Goal: Information Seeking & Learning: Learn about a topic

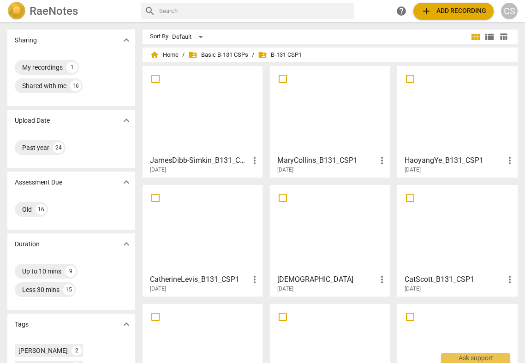
click at [508, 14] on div "CS" at bounding box center [509, 11] width 17 height 17
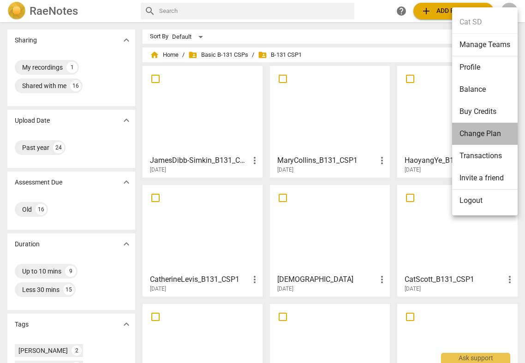
click at [494, 125] on li "Change Plan" at bounding box center [484, 134] width 65 height 22
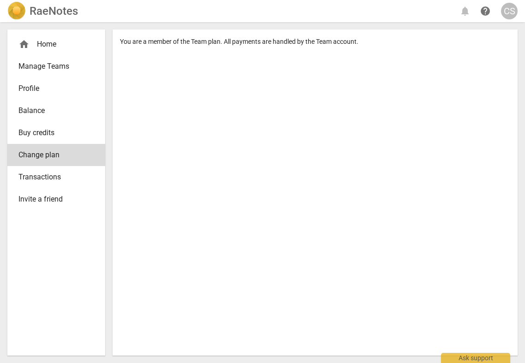
click at [505, 14] on div "CS" at bounding box center [509, 11] width 17 height 17
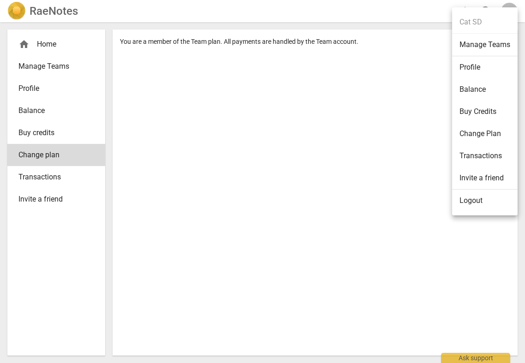
click at [492, 89] on li "Balance" at bounding box center [484, 89] width 65 height 22
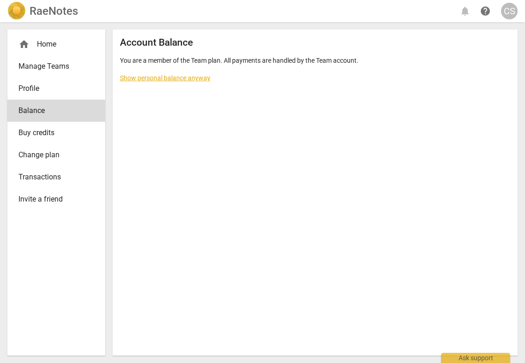
click at [504, 5] on div "CS" at bounding box center [509, 11] width 17 height 17
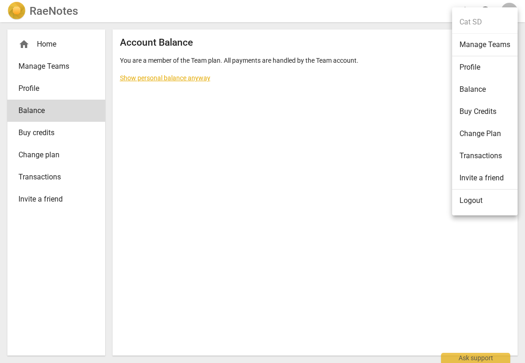
click at [485, 110] on li "Buy Credits" at bounding box center [484, 112] width 65 height 22
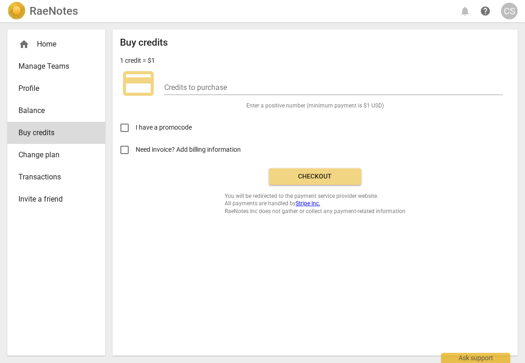
click at [512, 2] on div "RaeNotes notifications help CS" at bounding box center [262, 11] width 510 height 18
click at [512, 3] on span "CS" at bounding box center [509, 11] width 17 height 17
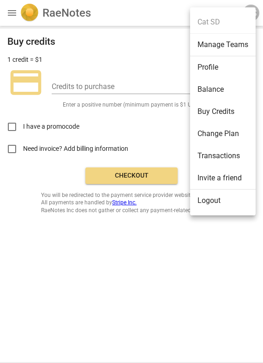
click at [25, 13] on div at bounding box center [131, 181] width 263 height 363
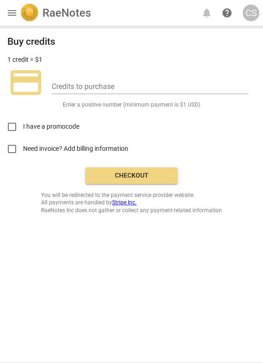
click at [17, 13] on span "menu" at bounding box center [11, 12] width 11 height 11
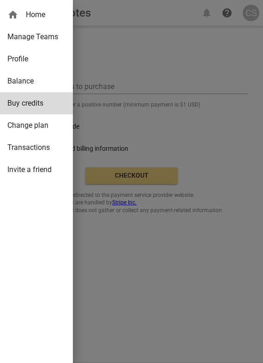
click at [171, 78] on div at bounding box center [131, 181] width 263 height 363
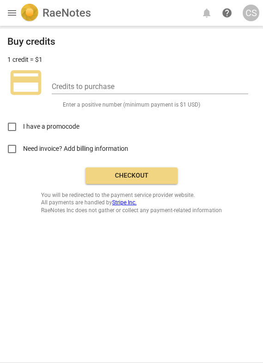
click at [42, 20] on div "RaeNotes" at bounding box center [55, 13] width 71 height 18
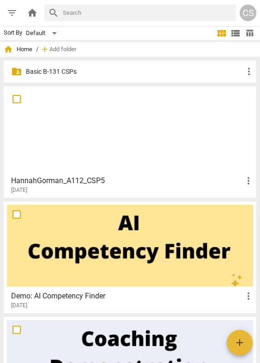
click at [109, 167] on div at bounding box center [130, 130] width 246 height 82
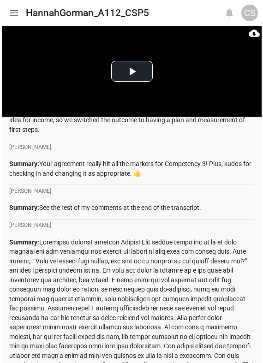
scroll to position [246, 0]
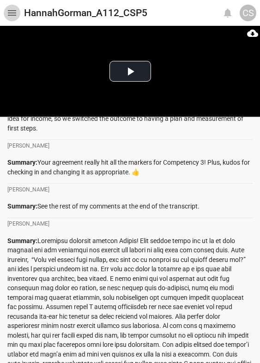
click at [11, 13] on span "menu" at bounding box center [11, 12] width 11 height 11
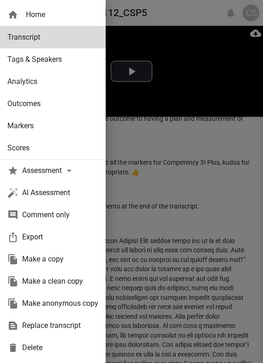
click at [176, 238] on div at bounding box center [131, 181] width 263 height 363
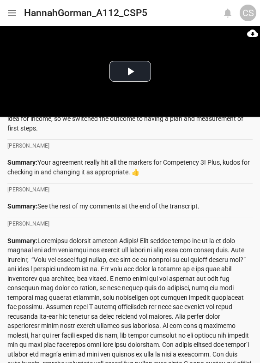
click at [15, 13] on span "menu" at bounding box center [11, 12] width 11 height 11
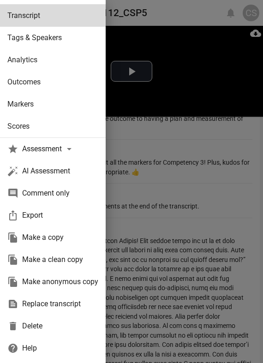
scroll to position [0, 0]
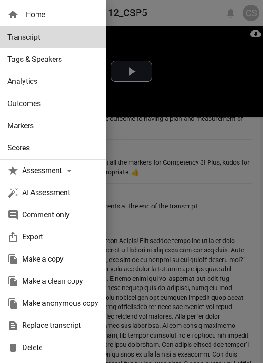
click at [37, 8] on link "home Home" at bounding box center [53, 15] width 106 height 22
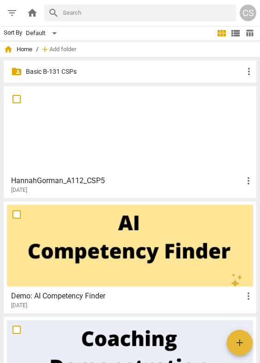
click at [64, 73] on p "Basic B-131 CSPs" at bounding box center [134, 72] width 217 height 10
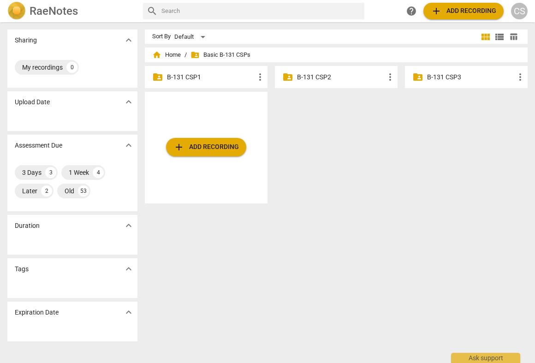
click at [223, 80] on p "B-131 CSP1" at bounding box center [211, 77] width 88 height 10
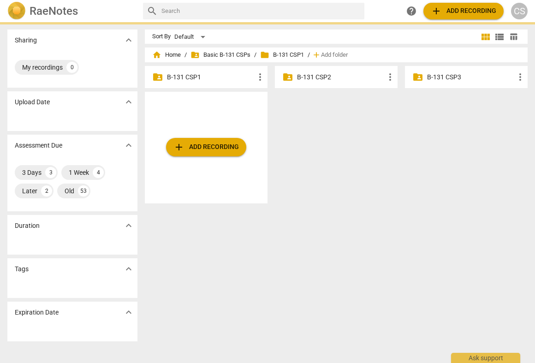
click at [223, 80] on p "B-131 CSP1" at bounding box center [211, 77] width 88 height 10
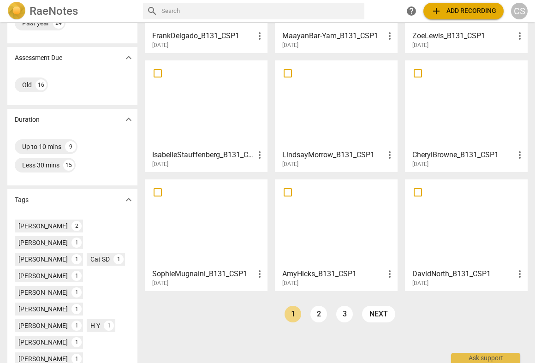
scroll to position [124, 0]
click at [316, 317] on link "2" at bounding box center [318, 314] width 17 height 17
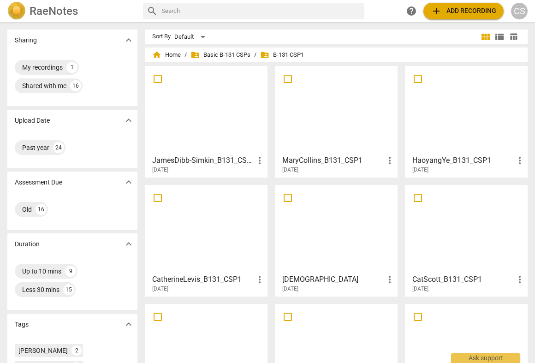
click at [452, 251] on div at bounding box center [466, 229] width 116 height 82
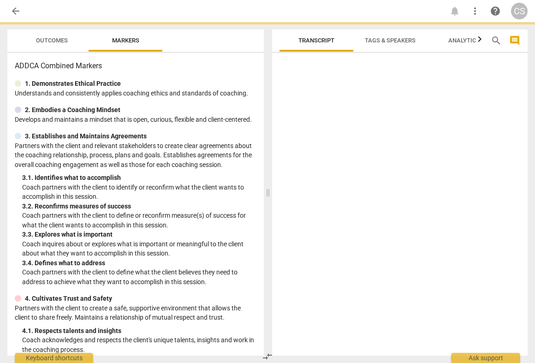
click at [452, 251] on div at bounding box center [400, 206] width 256 height 299
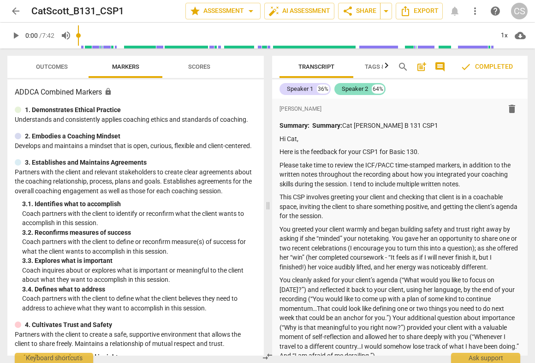
drag, startPoint x: 393, startPoint y: 88, endPoint x: 345, endPoint y: 92, distance: 47.7
click at [345, 92] on div "Speaker 1 36% Speaker 2 64%" at bounding box center [400, 89] width 241 height 16
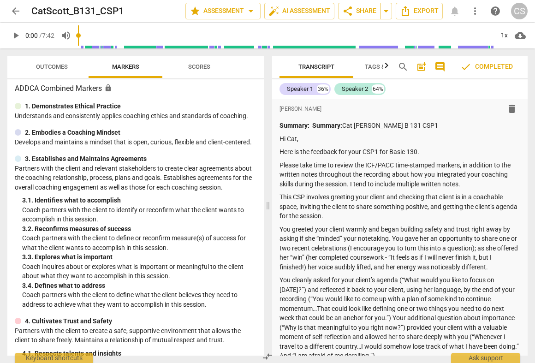
click at [363, 74] on button "Tags & Speakers" at bounding box center [390, 67] width 74 height 22
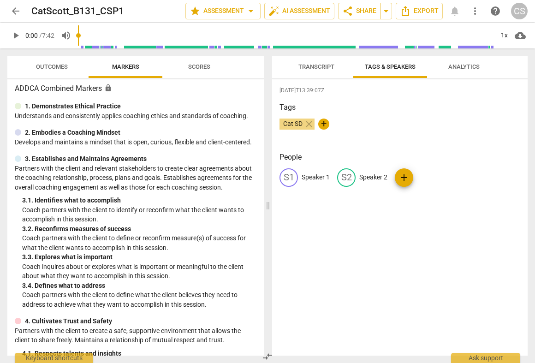
click at [454, 61] on span "Analytics" at bounding box center [464, 67] width 54 height 12
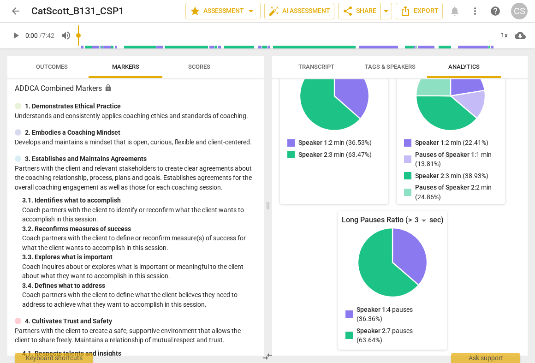
scroll to position [0, 0]
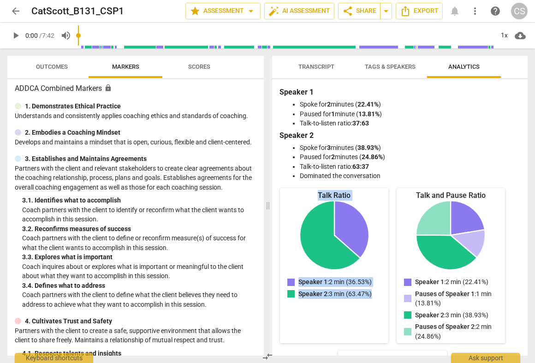
drag, startPoint x: 310, startPoint y: 191, endPoint x: 383, endPoint y: 331, distance: 157.8
click at [383, 331] on div "Talk Ratio Speaker 1: 2 min (36.53%) Speaker 2: 3 min (63.47%) Speaker 1 : 2 mi…" at bounding box center [334, 265] width 108 height 155
click at [367, 167] on b "63:37" at bounding box center [360, 166] width 17 height 7
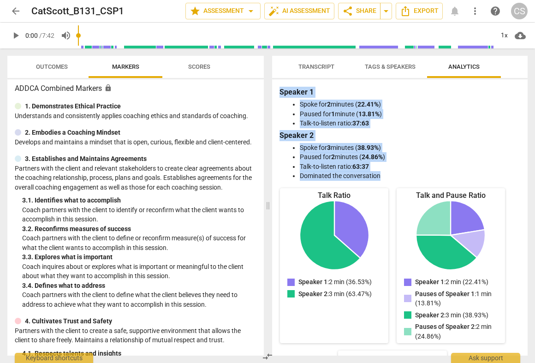
drag, startPoint x: 280, startPoint y: 96, endPoint x: 383, endPoint y: 180, distance: 132.8
click at [383, 180] on div "Speaker 1 Spoke for 2 minutes ( 22.41% ) Paused for 1 minute ( 13.81% ) Talk-to…" at bounding box center [400, 134] width 241 height 94
copy div "Speaker 1 Spoke for 2 minutes ( 22.41% ) Paused for 1 minute ( 13.81% ) Talk-to…"
click at [384, 63] on span "Tags & Speakers" at bounding box center [390, 67] width 73 height 12
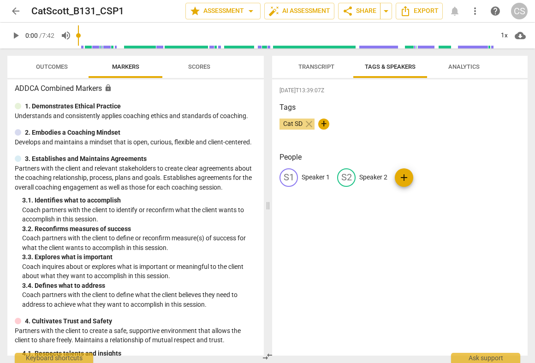
click at [323, 70] on span "Transcript" at bounding box center [316, 66] width 36 height 7
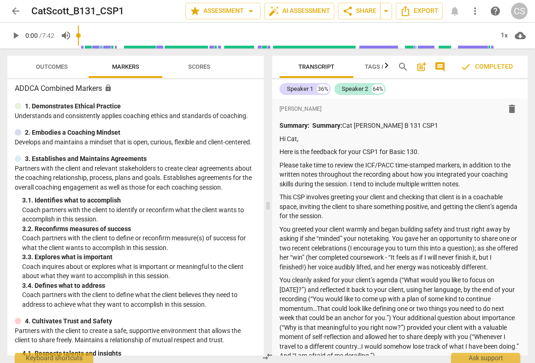
click at [216, 70] on span "Scores" at bounding box center [199, 67] width 44 height 12
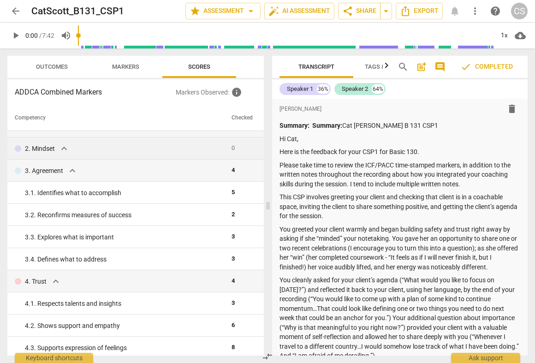
scroll to position [18, 0]
